Goal: Task Accomplishment & Management: Complete application form

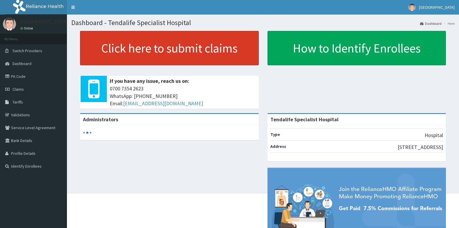
click at [135, 40] on link "Click here to submit claims" at bounding box center [169, 48] width 179 height 34
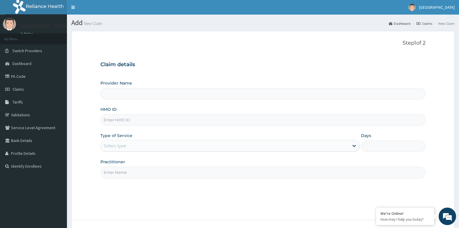
click at [126, 120] on input "HMO ID" at bounding box center [262, 119] width 325 height 11
type input "Tendalife Specialist Hospital"
type input "ACH/10435/B"
click at [126, 146] on div "Select type" at bounding box center [115, 146] width 22 height 6
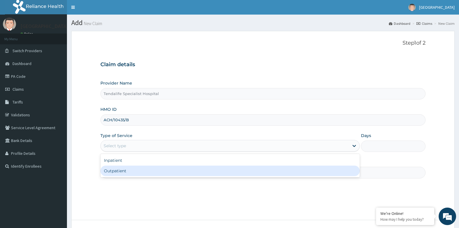
click at [120, 172] on div "Outpatient" at bounding box center [229, 170] width 259 height 10
type input "1"
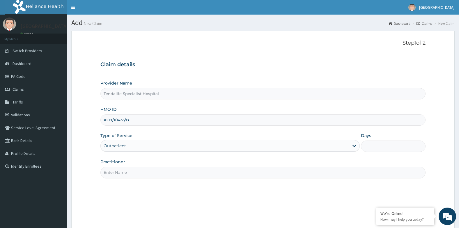
click at [136, 174] on input "Practitioner" at bounding box center [262, 172] width 325 height 11
type input "[PERSON_NAME]"
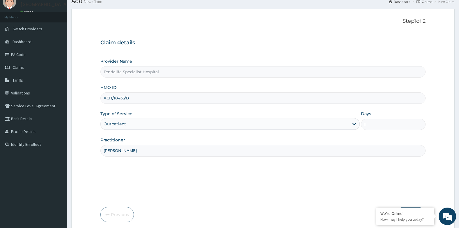
scroll to position [44, 0]
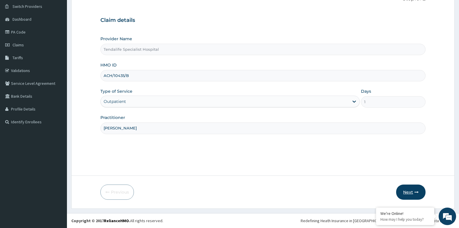
click at [408, 192] on button "Next" at bounding box center [410, 191] width 29 height 15
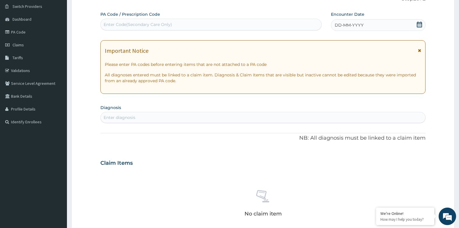
click at [412, 22] on div "DD-MM-YYYY" at bounding box center [378, 25] width 95 height 12
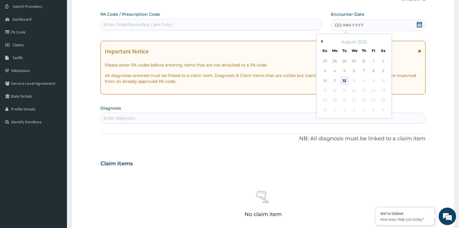
click at [346, 82] on div "12" at bounding box center [344, 80] width 9 height 9
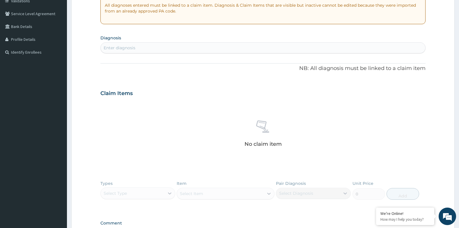
scroll to position [102, 0]
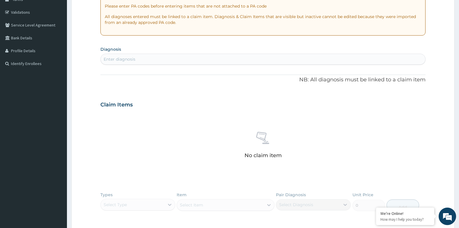
click at [129, 59] on div "Enter diagnosis" at bounding box center [120, 59] width 32 height 6
type input "[MEDICAL_DATA]"
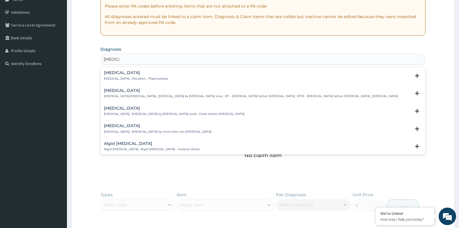
click at [115, 78] on p "[MEDICAL_DATA] , Paludism , Plasmodiosis" at bounding box center [136, 79] width 64 height 4
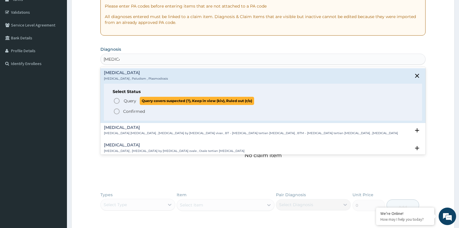
click at [117, 102] on icon "status option query" at bounding box center [116, 100] width 7 height 7
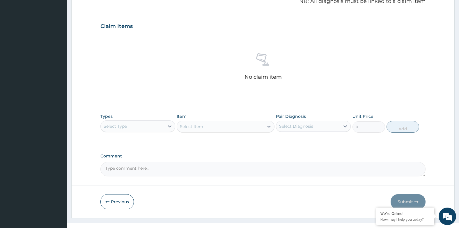
scroll to position [192, 0]
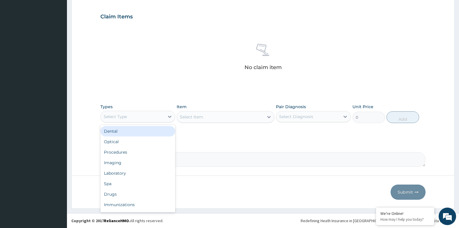
click at [140, 117] on div "Select Type" at bounding box center [133, 116] width 64 height 9
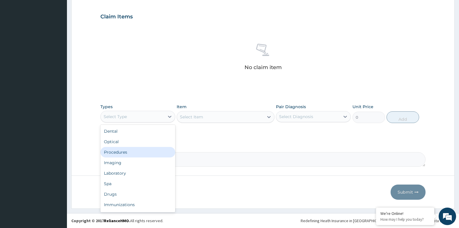
click at [118, 153] on div "Procedures" at bounding box center [137, 152] width 75 height 10
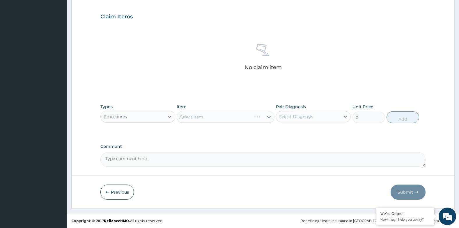
click at [201, 115] on div "Select Item" at bounding box center [226, 117] width 98 height 12
click at [198, 118] on div "Select Item" at bounding box center [226, 117] width 98 height 12
click at [159, 116] on div "Procedures" at bounding box center [133, 116] width 64 height 9
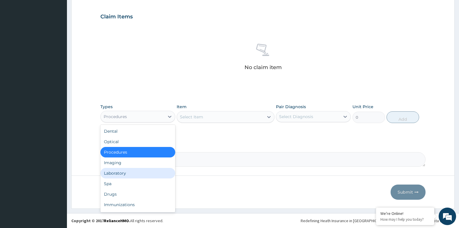
click at [111, 173] on div "Laboratory" at bounding box center [137, 173] width 75 height 10
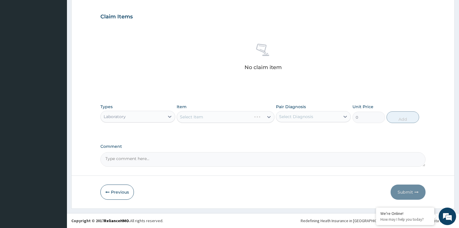
click at [197, 117] on div "Select Item" at bounding box center [226, 117] width 98 height 12
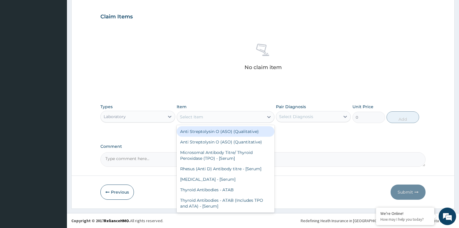
click at [200, 116] on div "Select Item" at bounding box center [191, 117] width 23 height 6
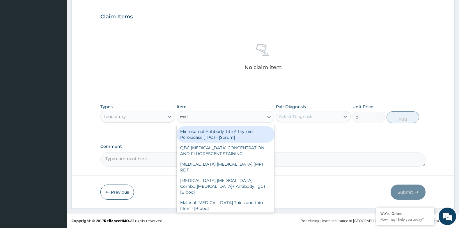
type input "mala"
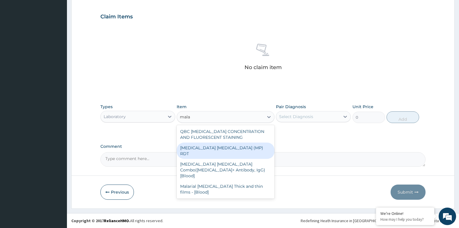
drag, startPoint x: 194, startPoint y: 147, endPoint x: 205, endPoint y: 143, distance: 12.1
click at [194, 147] on div "[MEDICAL_DATA] [MEDICAL_DATA] (MP) RDT" at bounding box center [226, 150] width 98 height 16
type input "2100"
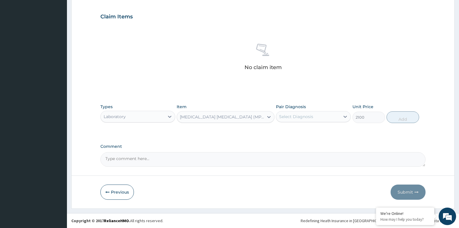
click at [325, 117] on div "Select Diagnosis" at bounding box center [308, 116] width 64 height 9
click at [279, 130] on div "[MEDICAL_DATA]" at bounding box center [313, 131] width 75 height 12
checkbox input "true"
click at [403, 117] on button "Add" at bounding box center [403, 117] width 33 height 12
type input "0"
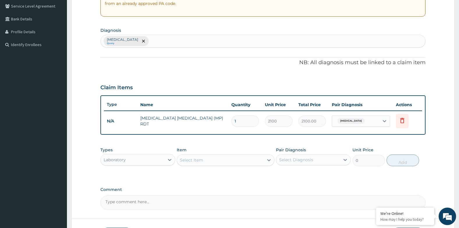
scroll to position [135, 0]
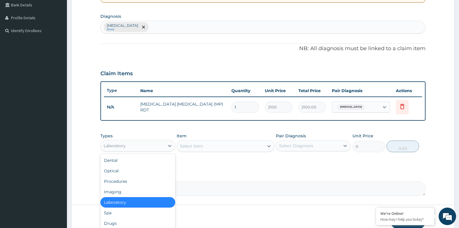
click at [128, 146] on div "Laboratory" at bounding box center [133, 145] width 64 height 9
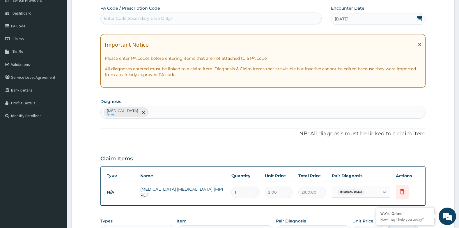
scroll to position [48, 0]
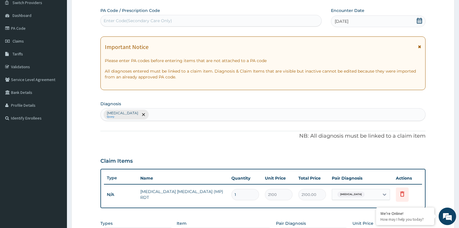
click at [141, 118] on div "[MEDICAL_DATA] Query" at bounding box center [263, 114] width 325 height 12
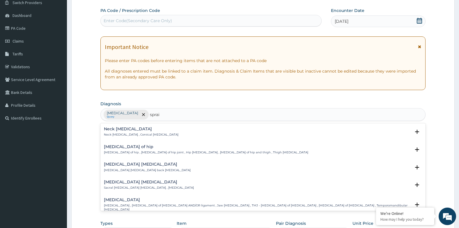
type input "[MEDICAL_DATA]"
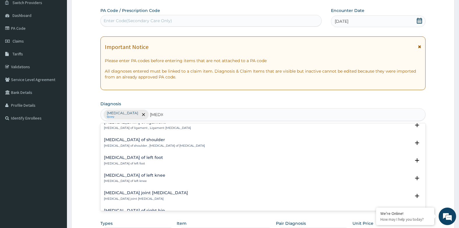
scroll to position [349, 0]
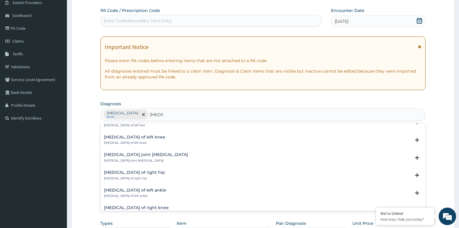
click at [121, 188] on h4 "[MEDICAL_DATA] of left ankle" at bounding box center [135, 190] width 62 height 4
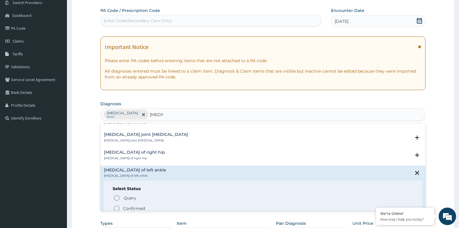
scroll to position [408, 0]
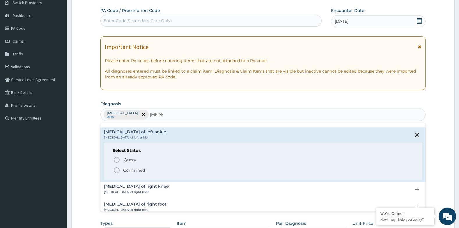
click at [116, 167] on icon "status option filled" at bounding box center [116, 170] width 7 height 7
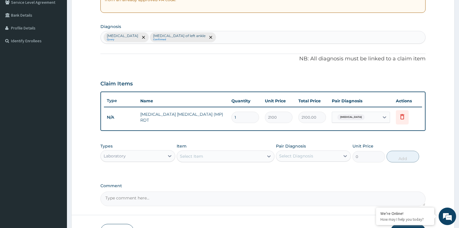
scroll to position [135, 0]
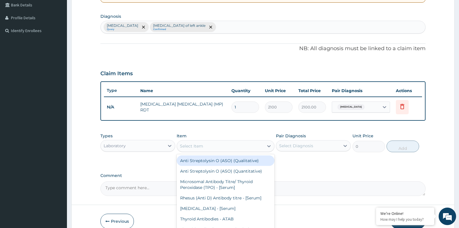
click at [199, 146] on div "Select Item" at bounding box center [191, 146] width 23 height 6
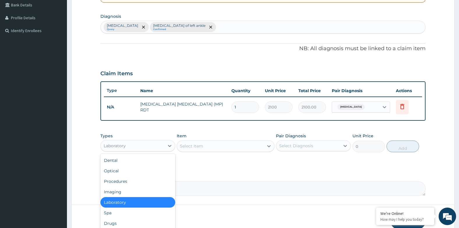
click at [126, 146] on div "Laboratory" at bounding box center [133, 145] width 64 height 9
click at [112, 222] on div "Drugs" at bounding box center [137, 223] width 75 height 10
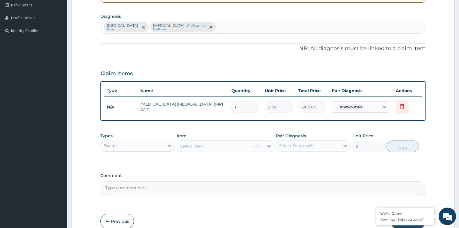
click at [210, 146] on div "Select Item" at bounding box center [226, 146] width 98 height 12
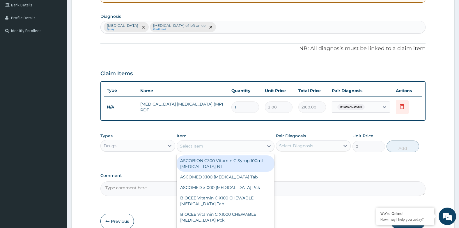
click at [201, 144] on div "Select Item" at bounding box center [191, 146] width 23 height 6
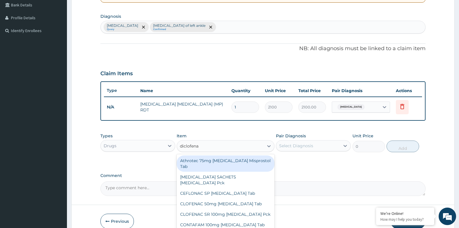
type input "[MEDICAL_DATA]"
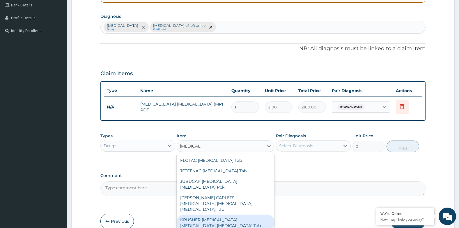
scroll to position [349, 0]
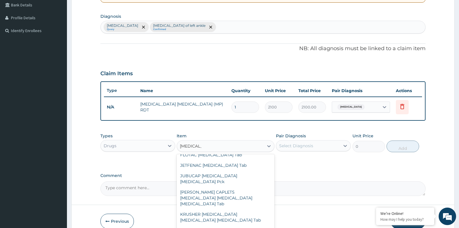
type input "517.5"
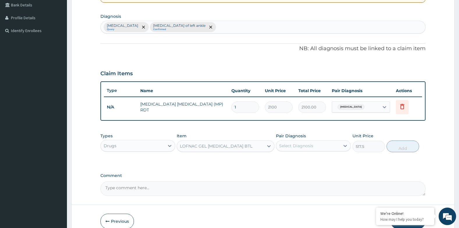
click at [242, 148] on div "LOFNAC GEL [MEDICAL_DATA] BTL" at bounding box center [220, 145] width 86 height 9
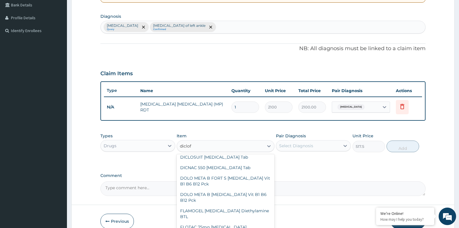
scroll to position [245, 0]
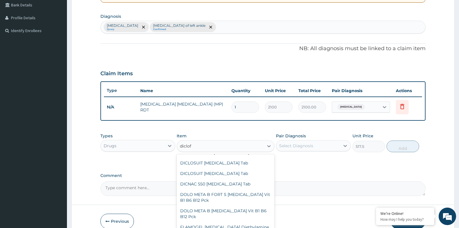
type input "diclofe"
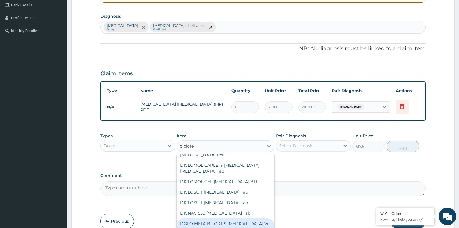
scroll to position [186, 0]
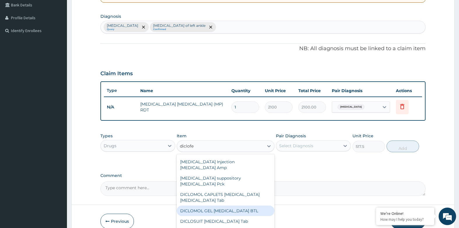
click at [218, 205] on div "DICLOMOL GEL [MEDICAL_DATA] BTL" at bounding box center [226, 210] width 98 height 10
type input "2300"
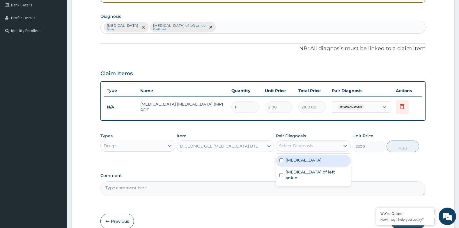
click at [304, 146] on div "Select Diagnosis" at bounding box center [296, 146] width 34 height 6
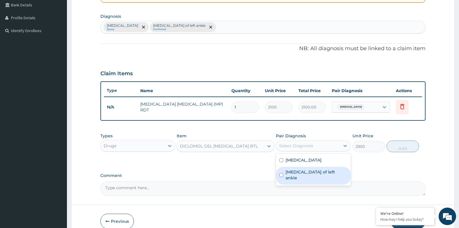
click at [281, 173] on input "checkbox" at bounding box center [281, 175] width 4 height 4
checkbox input "true"
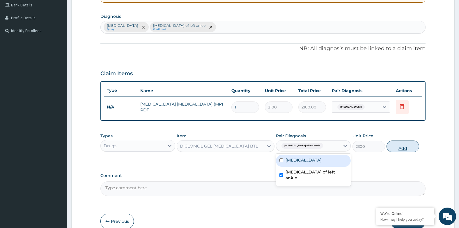
click at [408, 147] on button "Add" at bounding box center [403, 146] width 33 height 12
type input "0"
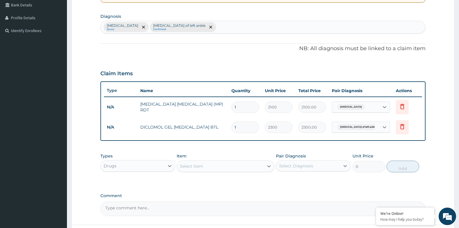
click at [206, 168] on div "Select Item" at bounding box center [220, 165] width 86 height 9
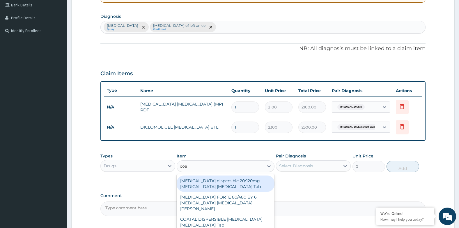
type input "[PERSON_NAME]"
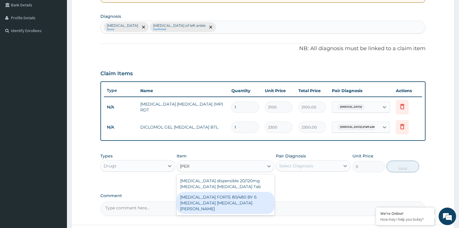
click at [193, 202] on div "[MEDICAL_DATA] FORTE 80/480 BY 6 [MEDICAL_DATA] [MEDICAL_DATA][PERSON_NAME]" at bounding box center [226, 203] width 98 height 22
type input "3220"
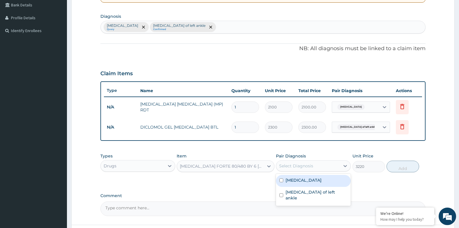
click at [310, 166] on div "Select Diagnosis" at bounding box center [296, 166] width 34 height 6
click at [282, 179] on input "checkbox" at bounding box center [281, 180] width 4 height 4
checkbox input "true"
click at [402, 165] on button "Add" at bounding box center [403, 166] width 33 height 12
type input "0"
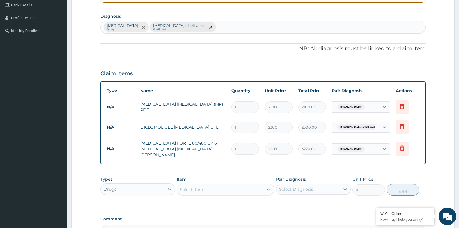
click at [219, 189] on div "Select Item" at bounding box center [220, 189] width 86 height 9
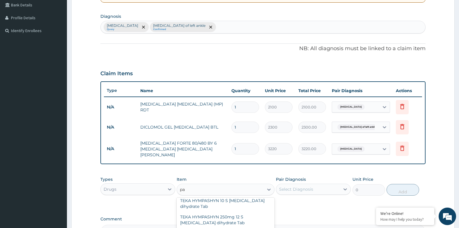
type input "p"
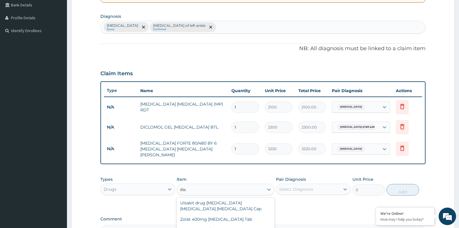
scroll to position [0, 0]
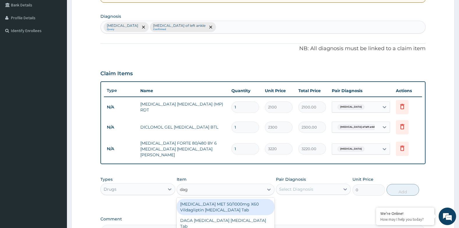
type input "daga"
click at [211, 202] on div "DAGA [MEDICAL_DATA] [MEDICAL_DATA] Tab" at bounding box center [226, 207] width 98 height 16
type input "23"
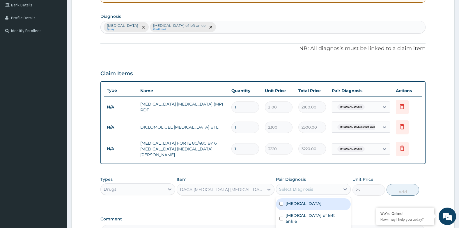
click at [306, 187] on div "Select Diagnosis" at bounding box center [296, 189] width 34 height 6
click at [284, 201] on div "[MEDICAL_DATA]" at bounding box center [313, 204] width 75 height 12
checkbox input "true"
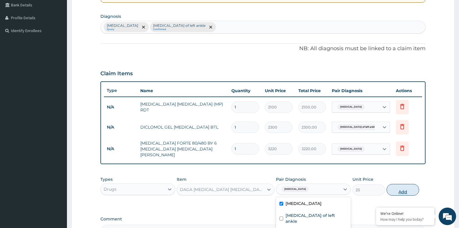
click at [403, 190] on button "Add" at bounding box center [403, 190] width 33 height 12
type input "0"
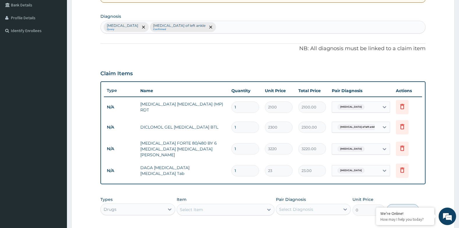
click at [247, 168] on input "1" at bounding box center [245, 170] width 28 height 11
type input "18"
type input "414.00"
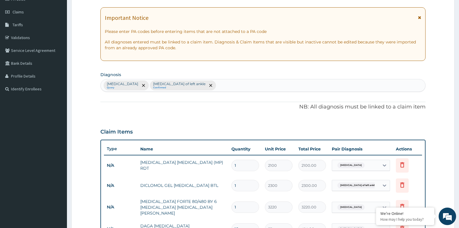
type input "18"
click at [194, 85] on div "[MEDICAL_DATA] Query [MEDICAL_DATA] of left ankle Confirmed" at bounding box center [263, 85] width 325 height 12
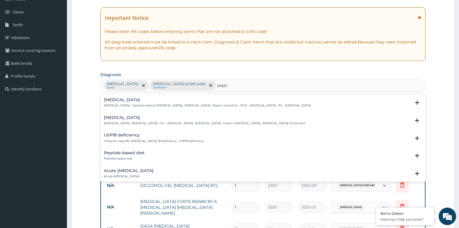
type input "peptic"
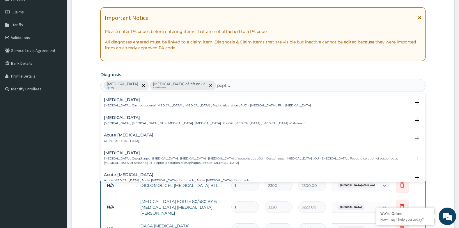
click at [121, 104] on p "[MEDICAL_DATA] , Gastroduodenal [MEDICAL_DATA] , [MEDICAL_DATA] , Peptic ulcera…" at bounding box center [207, 105] width 207 height 4
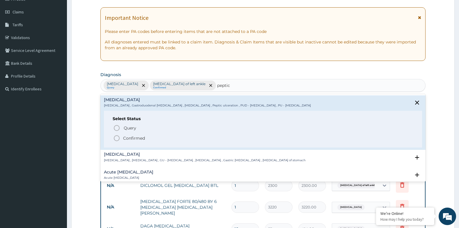
click at [117, 138] on icon "status option filled" at bounding box center [116, 137] width 7 height 7
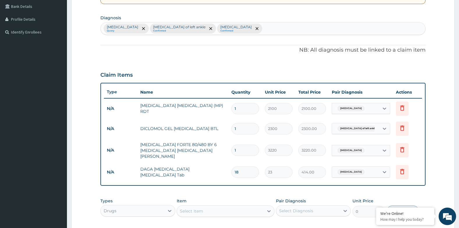
scroll to position [194, 0]
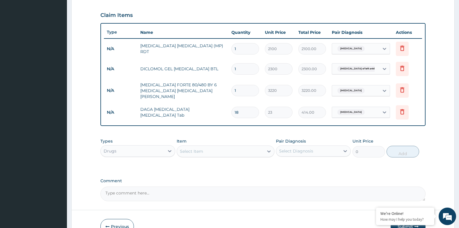
click at [198, 148] on div "Select Item" at bounding box center [191, 151] width 23 height 6
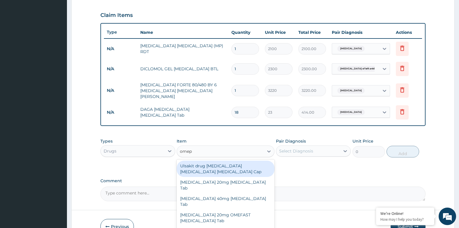
type input "omepr"
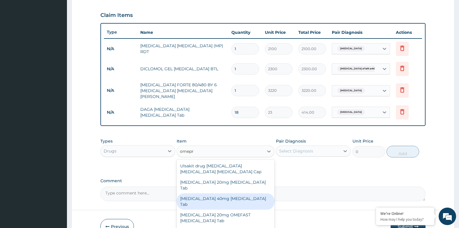
scroll to position [1, 0]
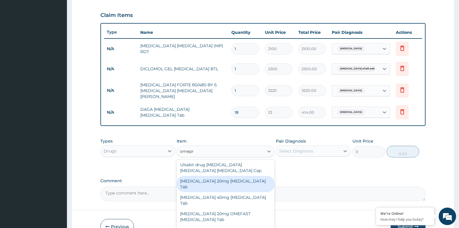
click at [223, 179] on div "[MEDICAL_DATA] 20mg [MEDICAL_DATA] Tab" at bounding box center [226, 184] width 98 height 16
type input "7705"
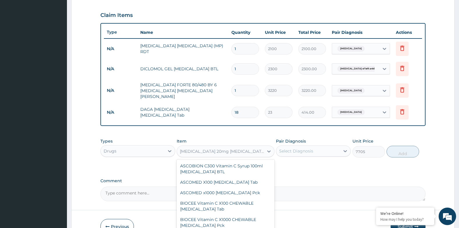
click at [248, 149] on div "[MEDICAL_DATA] 20mg [MEDICAL_DATA] Tab" at bounding box center [222, 151] width 84 height 6
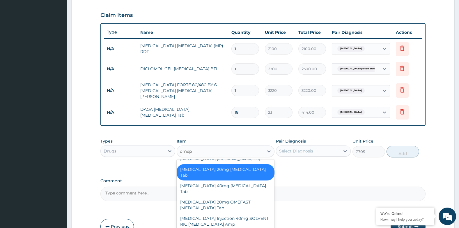
scroll to position [0, 0]
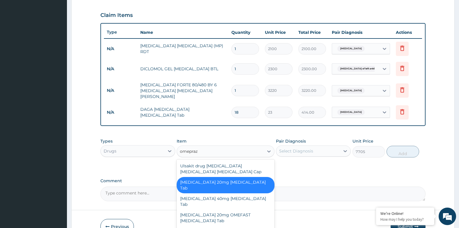
type input "omeprazo"
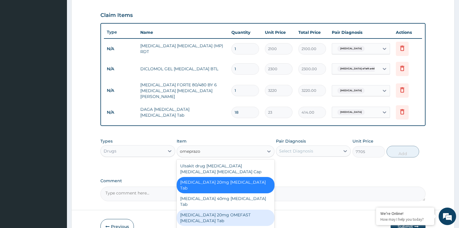
click at [209, 209] on div "[MEDICAL_DATA] 20mg OMEFAST [MEDICAL_DATA] Tab" at bounding box center [226, 217] width 98 height 16
type input "621"
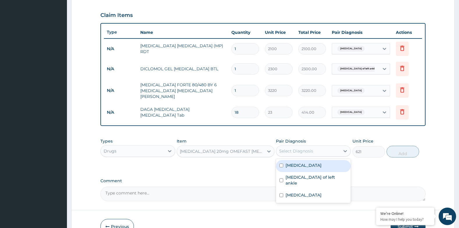
click at [311, 148] on div "Select Diagnosis" at bounding box center [296, 151] width 34 height 6
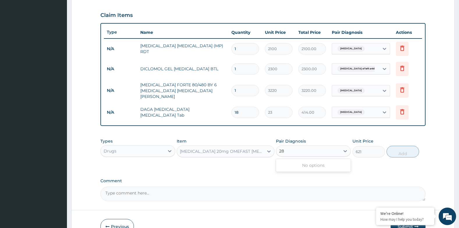
type input "2"
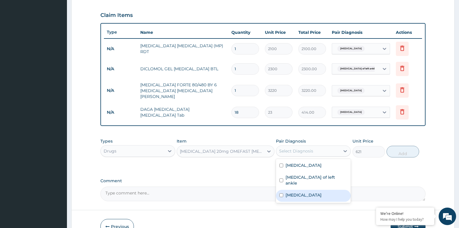
click at [283, 193] on input "checkbox" at bounding box center [281, 195] width 4 height 4
checkbox input "true"
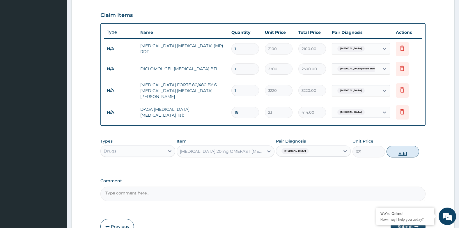
click at [408, 150] on button "Add" at bounding box center [403, 152] width 33 height 12
type input "0"
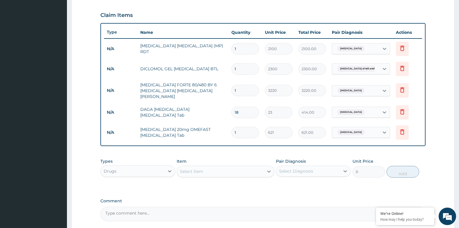
click at [243, 130] on input "1" at bounding box center [245, 132] width 28 height 11
type input "0.00"
type input "2"
type input "1242.00"
type input "28"
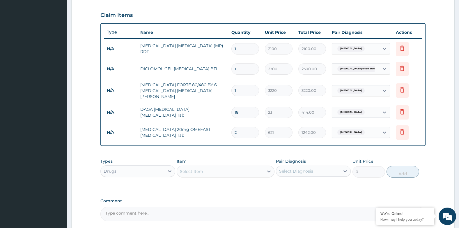
type input "17388.00"
type input "28"
click at [336, 155] on div "Types Drugs Item Select Item Pair Diagnosis Select Diagnosis Unit Price 0 Add" at bounding box center [262, 167] width 325 height 25
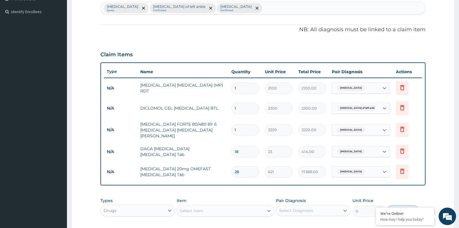
scroll to position [164, 0]
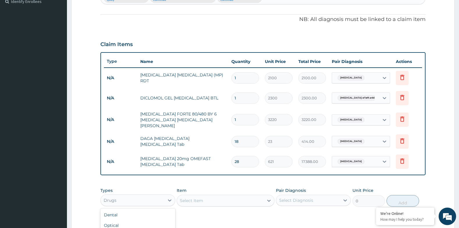
click at [138, 197] on div "Drugs" at bounding box center [133, 199] width 64 height 9
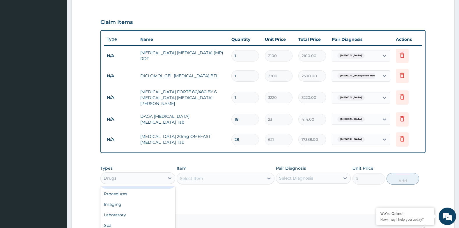
scroll to position [223, 0]
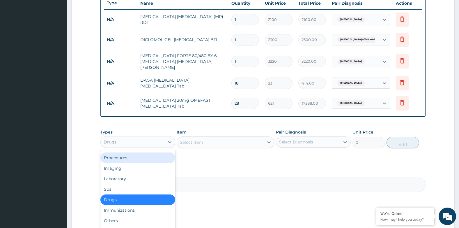
click at [122, 155] on div "Procedures" at bounding box center [137, 157] width 75 height 10
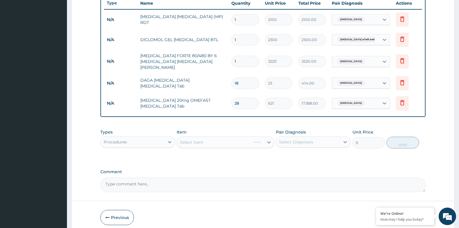
click at [213, 139] on div "Select Item" at bounding box center [226, 142] width 98 height 12
click at [208, 139] on div "Select Item" at bounding box center [220, 141] width 86 height 9
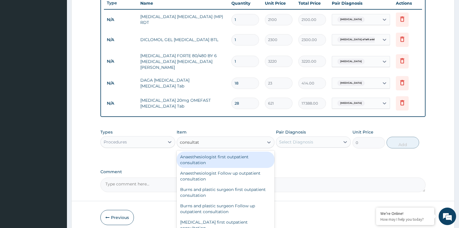
type input "consultati"
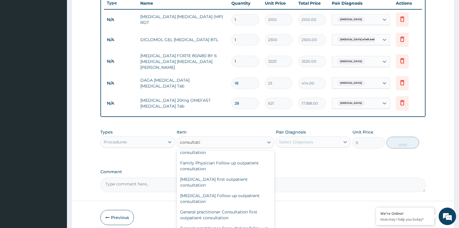
scroll to position [262, 0]
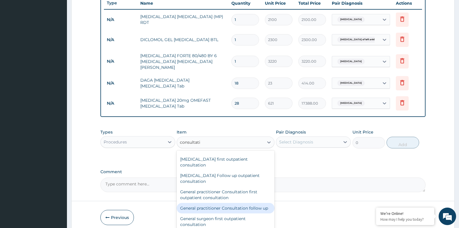
click at [201, 206] on div "General practitioner Consultation follow up" at bounding box center [226, 208] width 98 height 10
type input "3000"
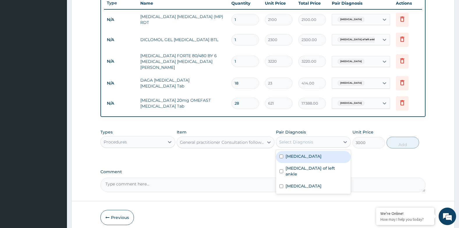
click at [326, 142] on div "Select Diagnosis" at bounding box center [308, 141] width 64 height 9
click at [280, 154] on input "checkbox" at bounding box center [281, 156] width 4 height 4
checkbox input "true"
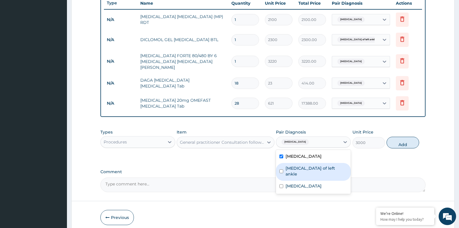
click at [281, 169] on input "checkbox" at bounding box center [281, 171] width 4 height 4
checkbox input "true"
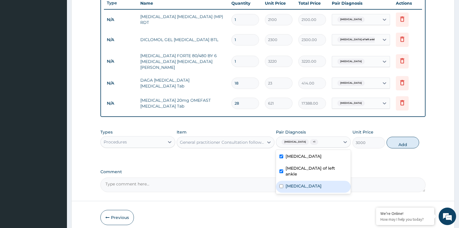
click at [282, 184] on input "checkbox" at bounding box center [281, 186] width 4 height 4
checkbox input "true"
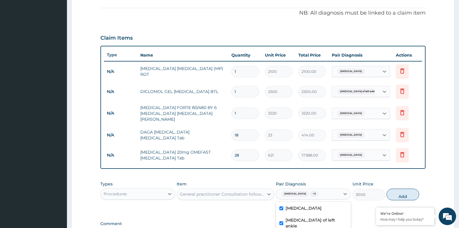
scroll to position [245, 0]
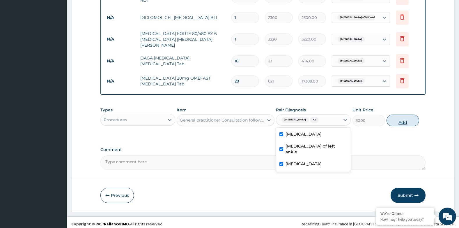
click at [402, 117] on button "Add" at bounding box center [403, 120] width 33 height 12
type input "0"
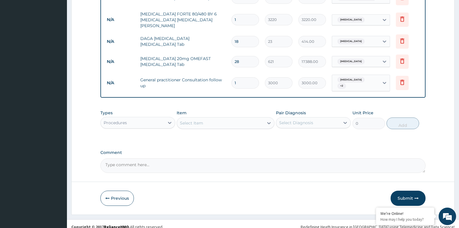
scroll to position [265, 0]
click at [407, 190] on button "Submit" at bounding box center [408, 197] width 35 height 15
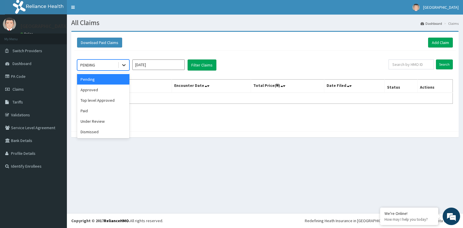
click at [125, 65] on icon at bounding box center [123, 65] width 3 height 2
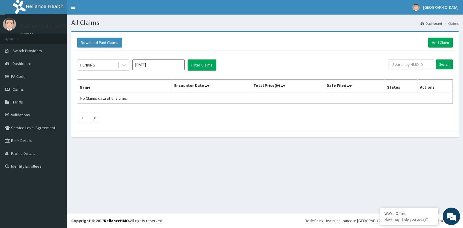
drag, startPoint x: 175, startPoint y: 147, endPoint x: 174, endPoint y: 143, distance: 4.5
click at [175, 145] on section "Download Paid Claims Add Claim × Note you can only download claims within a max…" at bounding box center [265, 86] width 397 height 121
click at [123, 65] on icon at bounding box center [123, 65] width 3 height 2
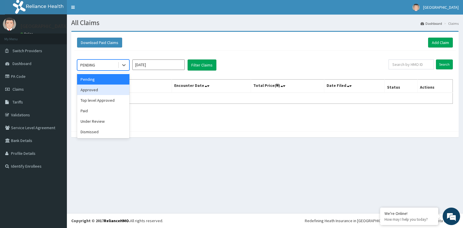
click at [97, 91] on div "Approved" at bounding box center [103, 89] width 52 height 10
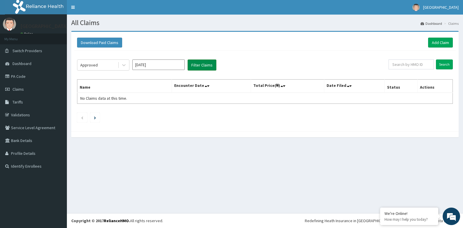
click at [204, 67] on button "Filter Claims" at bounding box center [202, 64] width 29 height 11
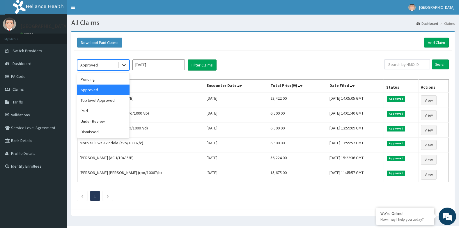
click at [123, 67] on icon at bounding box center [124, 65] width 6 height 6
click at [98, 100] on div "Top level Approved" at bounding box center [103, 100] width 52 height 10
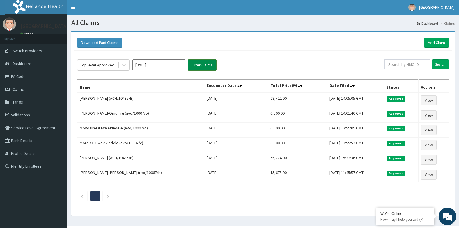
click at [198, 64] on button "Filter Claims" at bounding box center [202, 64] width 29 height 11
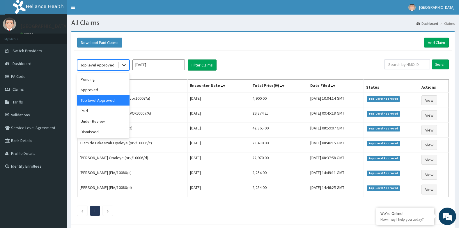
click at [124, 67] on icon at bounding box center [124, 65] width 6 height 6
click at [182, 63] on input "Aug 2025" at bounding box center [158, 64] width 52 height 10
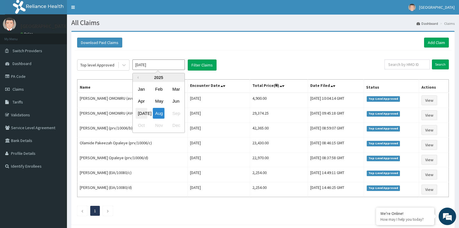
click at [142, 113] on div "Jul" at bounding box center [142, 113] width 12 height 11
type input "Jul 2025"
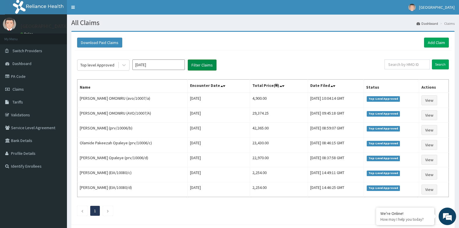
click at [203, 64] on button "Filter Claims" at bounding box center [202, 64] width 29 height 11
